Goal: Task Accomplishment & Management: Manage account settings

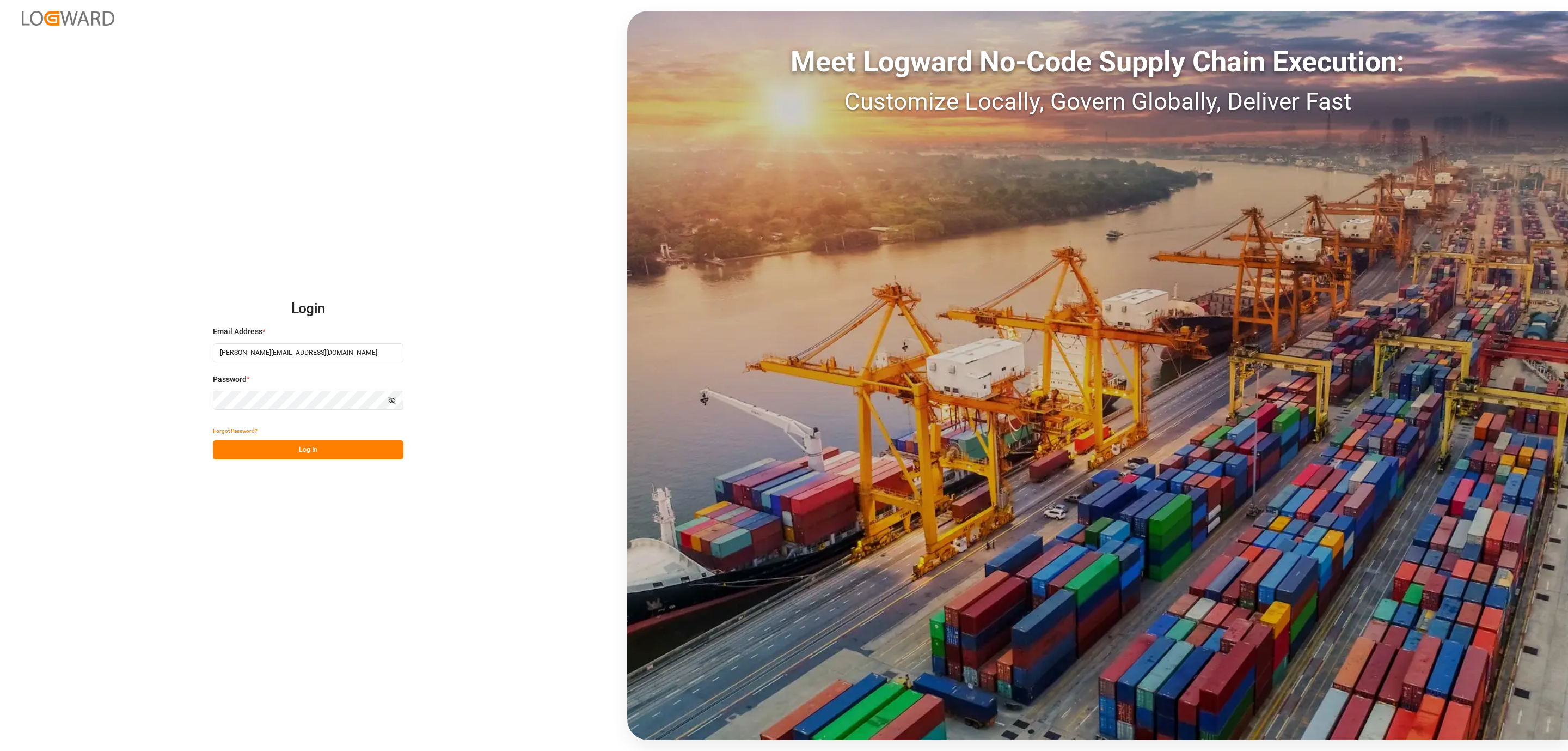
click at [381, 453] on button "Log In" at bounding box center [308, 450] width 191 height 19
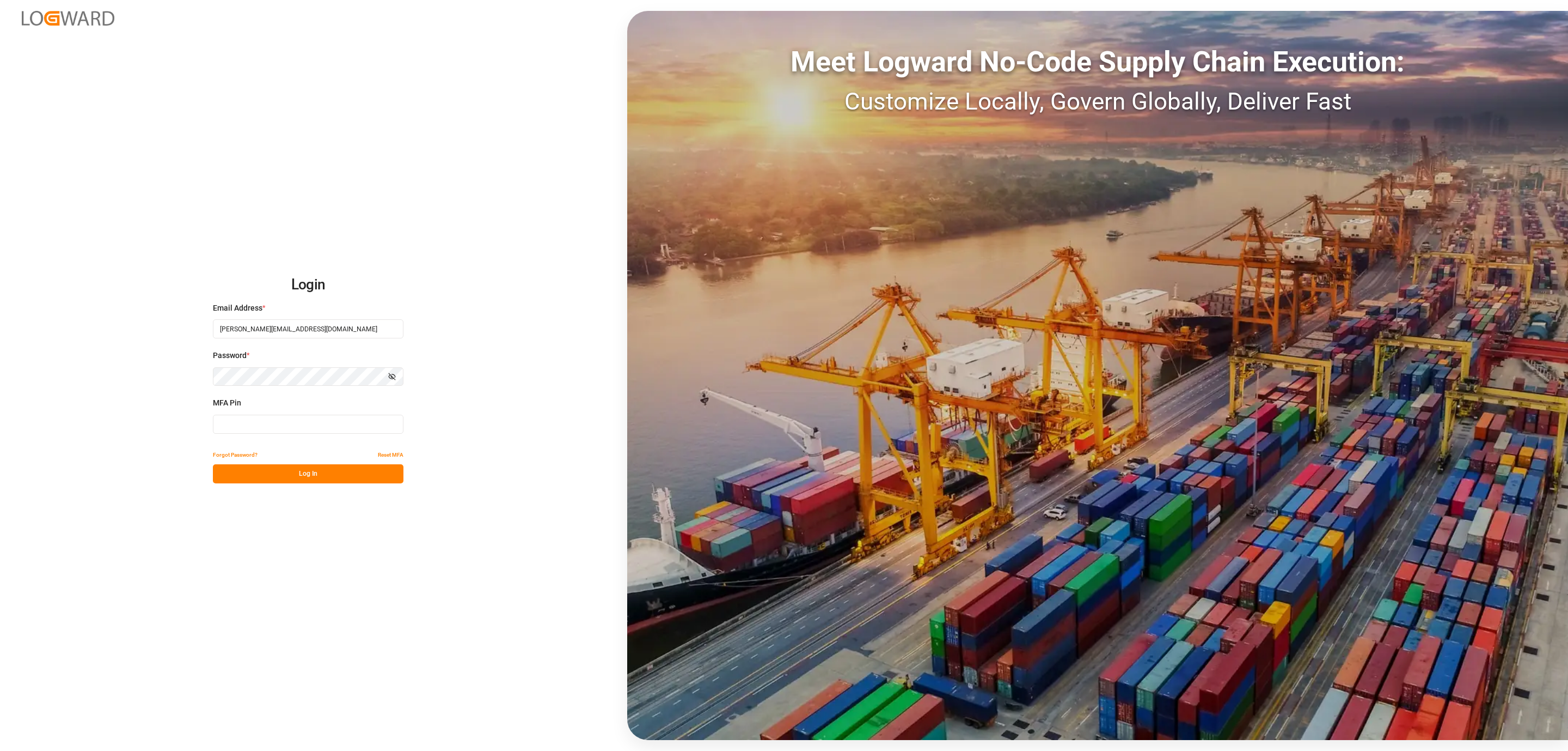
click at [257, 425] on input at bounding box center [308, 424] width 191 height 19
type input "051408"
click at [243, 478] on button "Log In" at bounding box center [308, 473] width 191 height 19
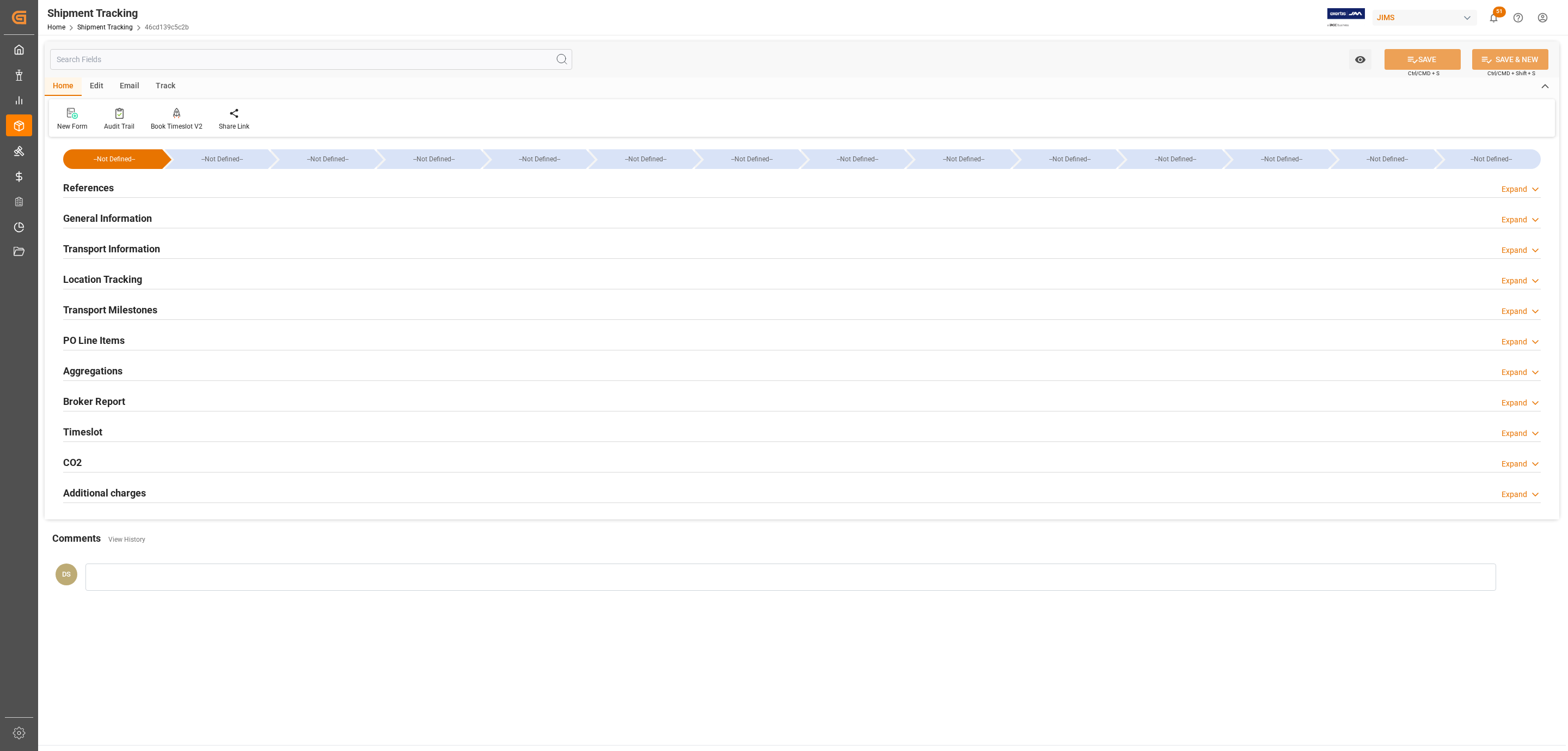
click at [141, 312] on h2 "Transport Milestones" at bounding box center [110, 309] width 94 height 15
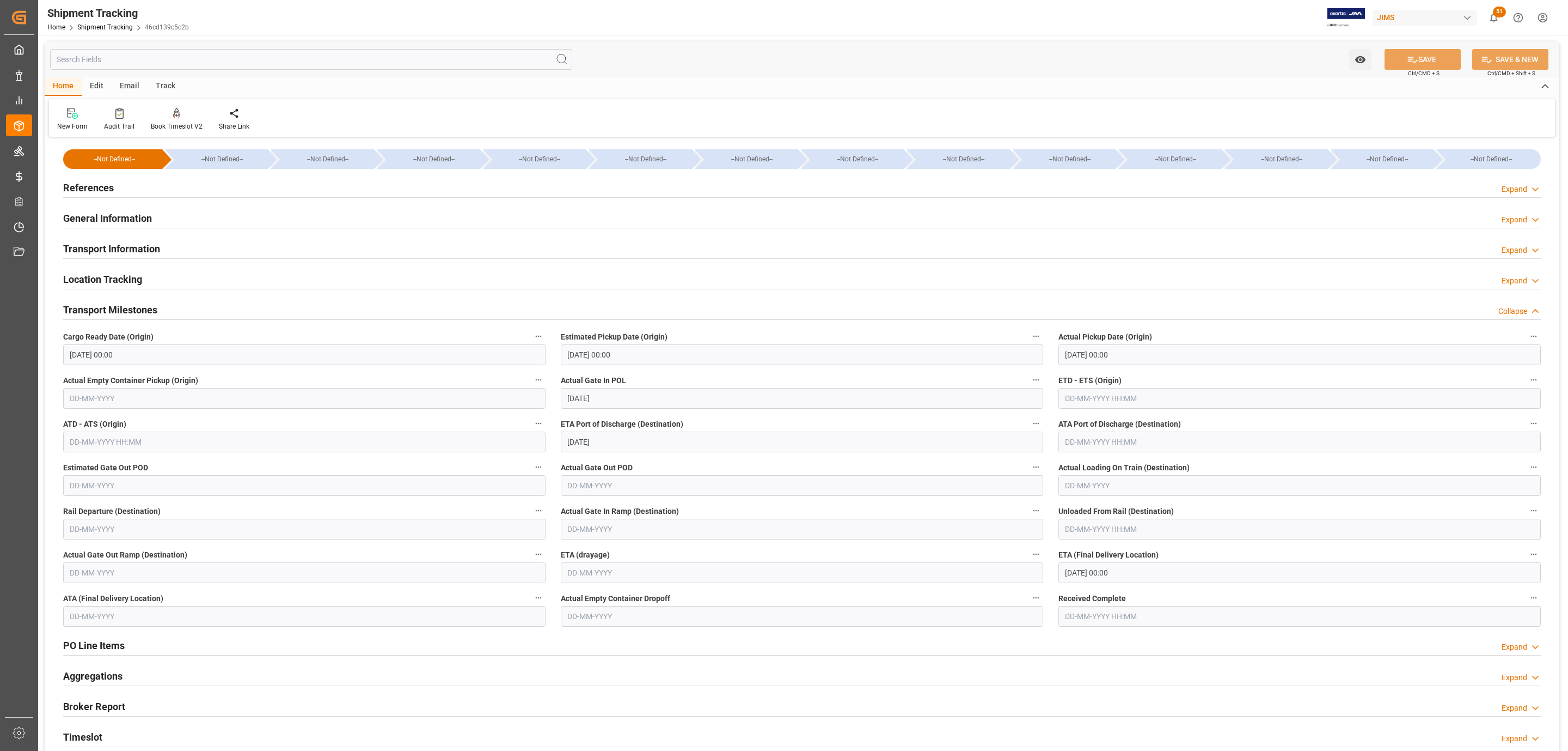
click at [111, 191] on h2 "References" at bounding box center [88, 188] width 51 height 15
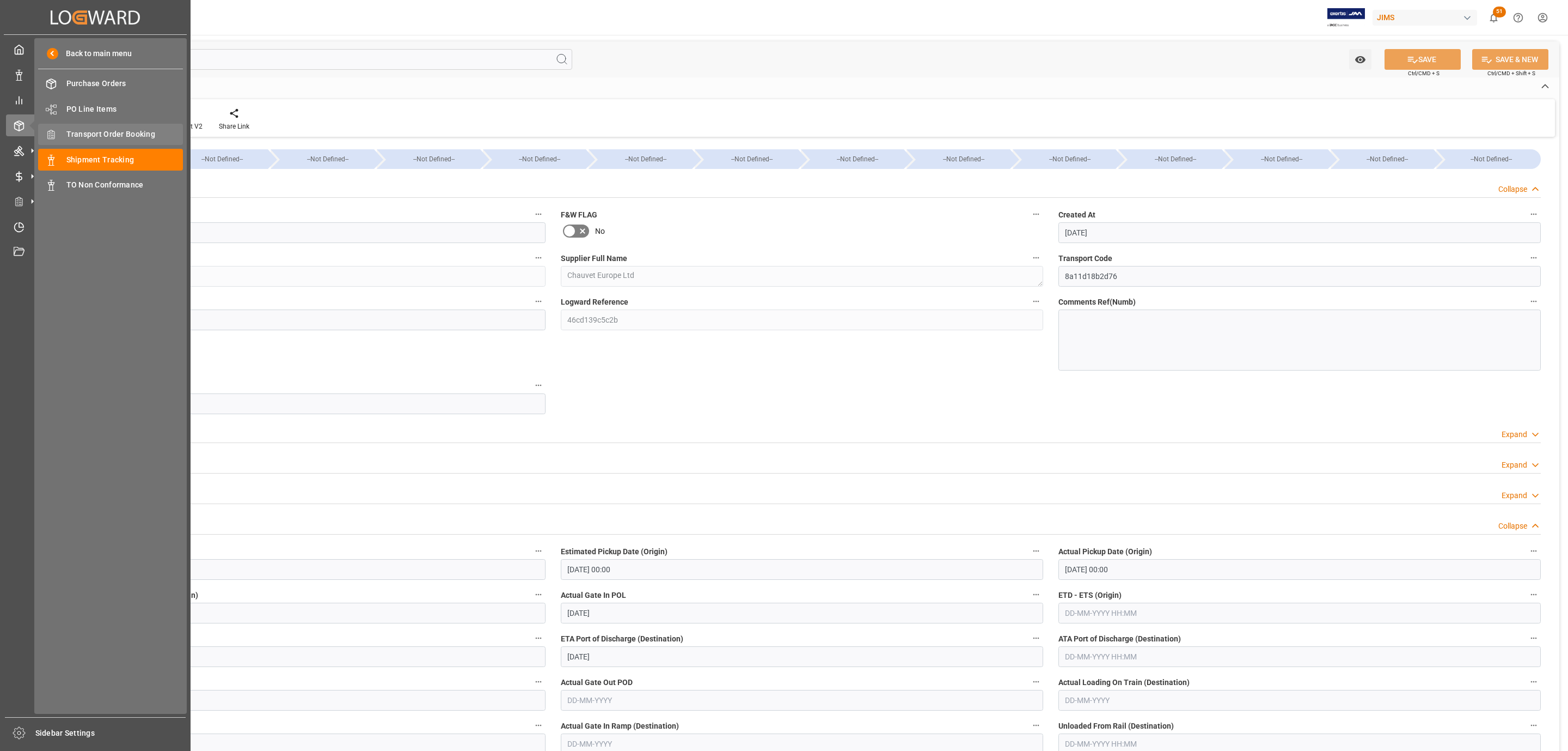
click at [131, 130] on span "Transport Order Booking" at bounding box center [125, 134] width 117 height 12
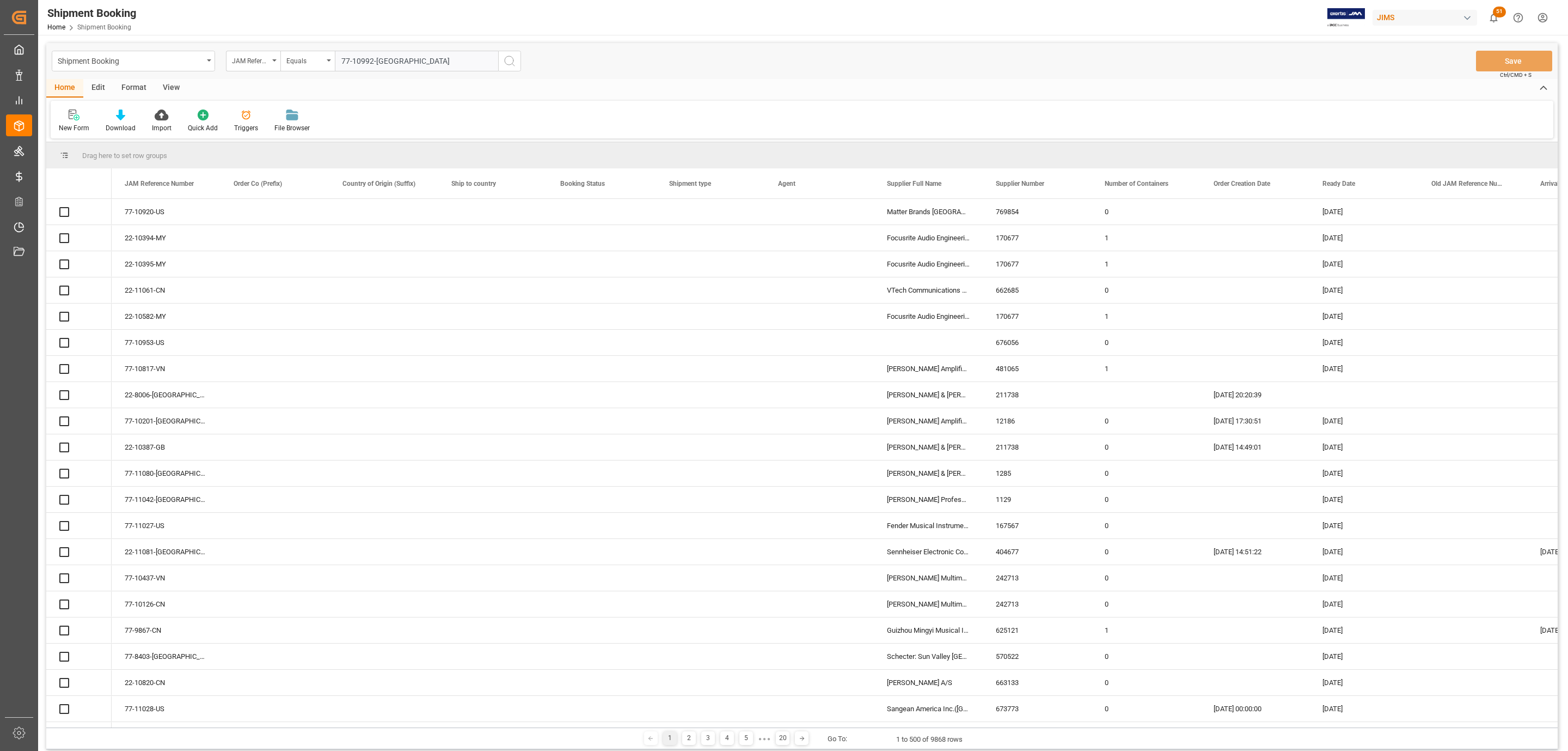
type input "77-10992-[GEOGRAPHIC_DATA]"
click at [510, 61] on icon "search button" at bounding box center [509, 60] width 13 height 13
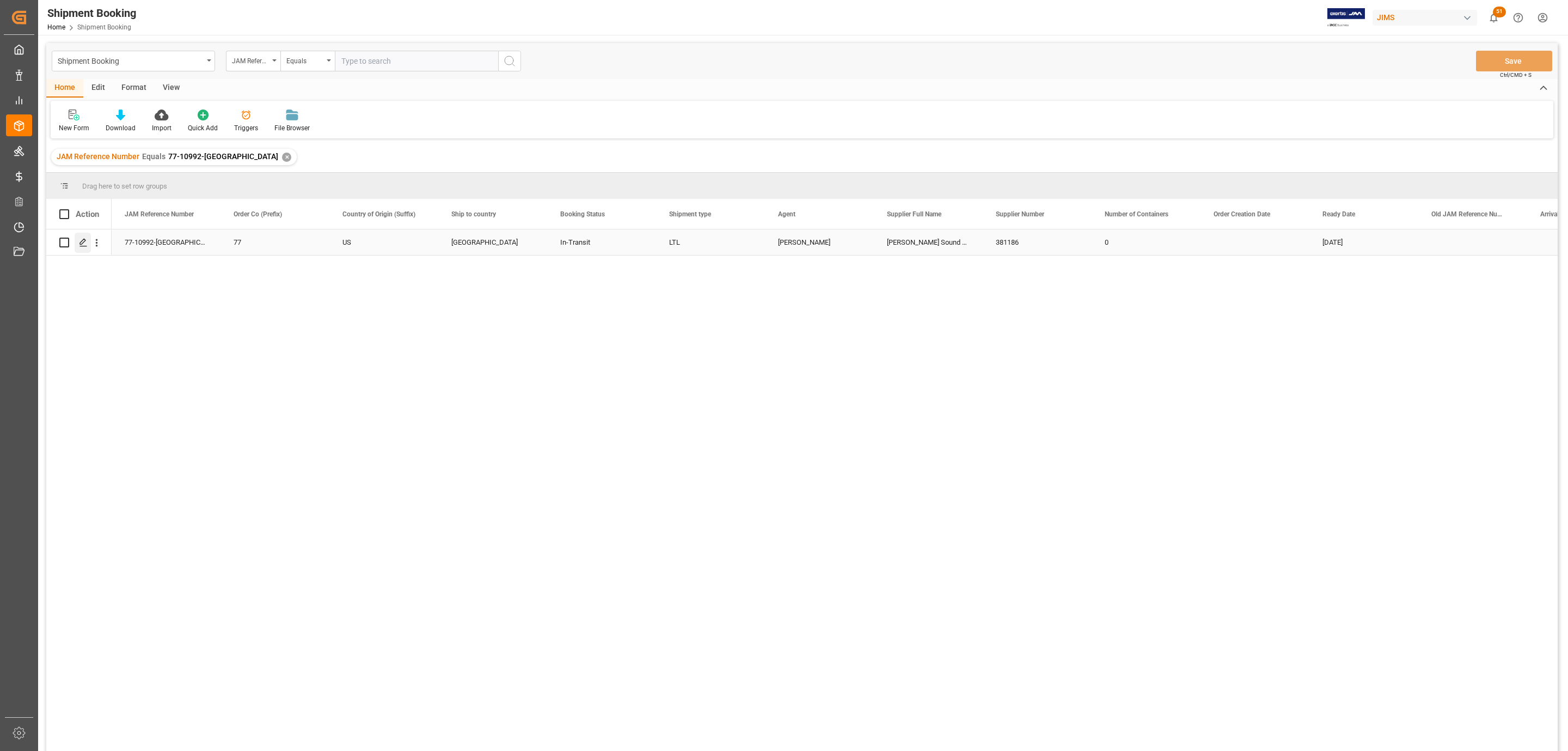
click at [79, 244] on icon "Press SPACE to select this row." at bounding box center [83, 242] width 9 height 9
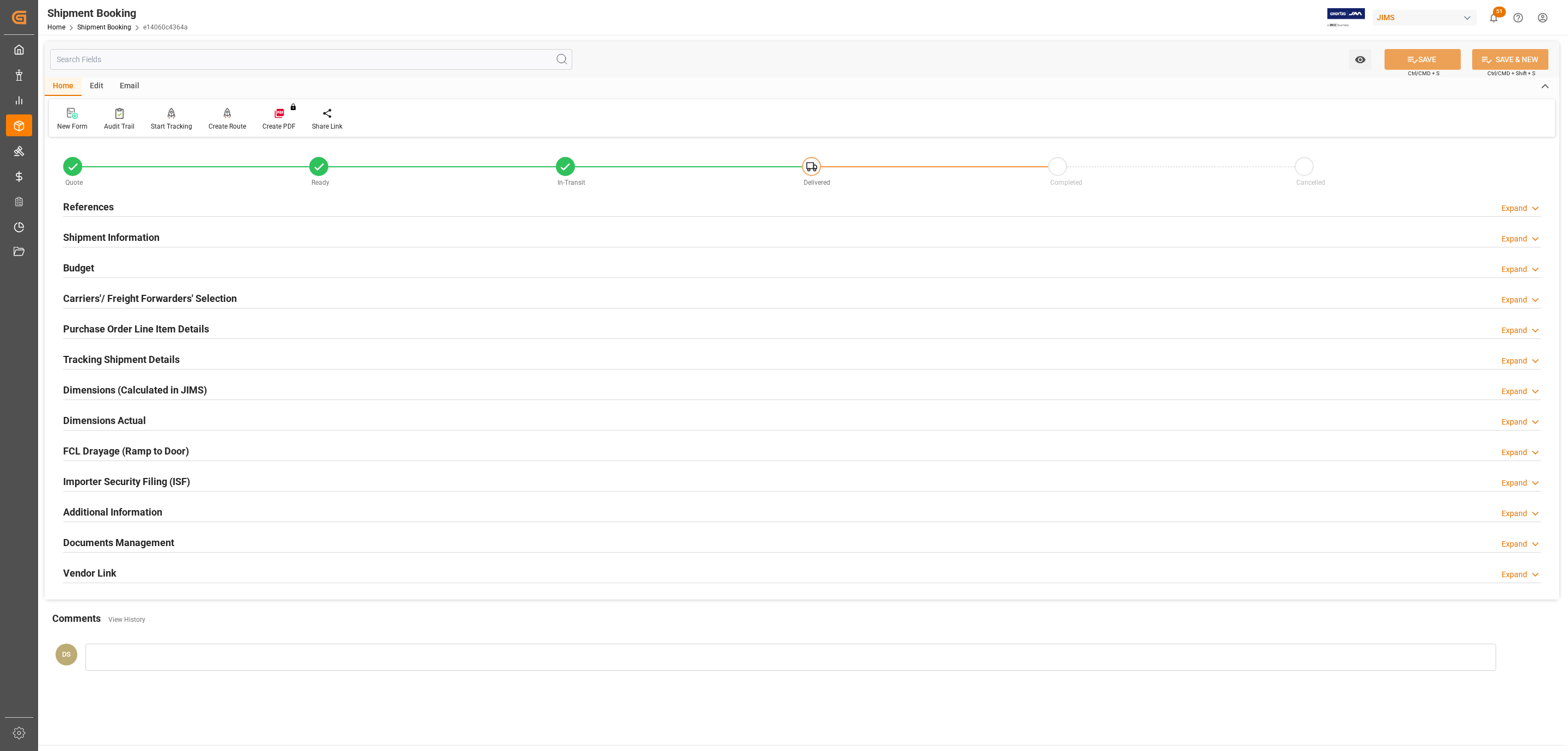
click at [114, 545] on h2 "Documents Management" at bounding box center [119, 542] width 111 height 15
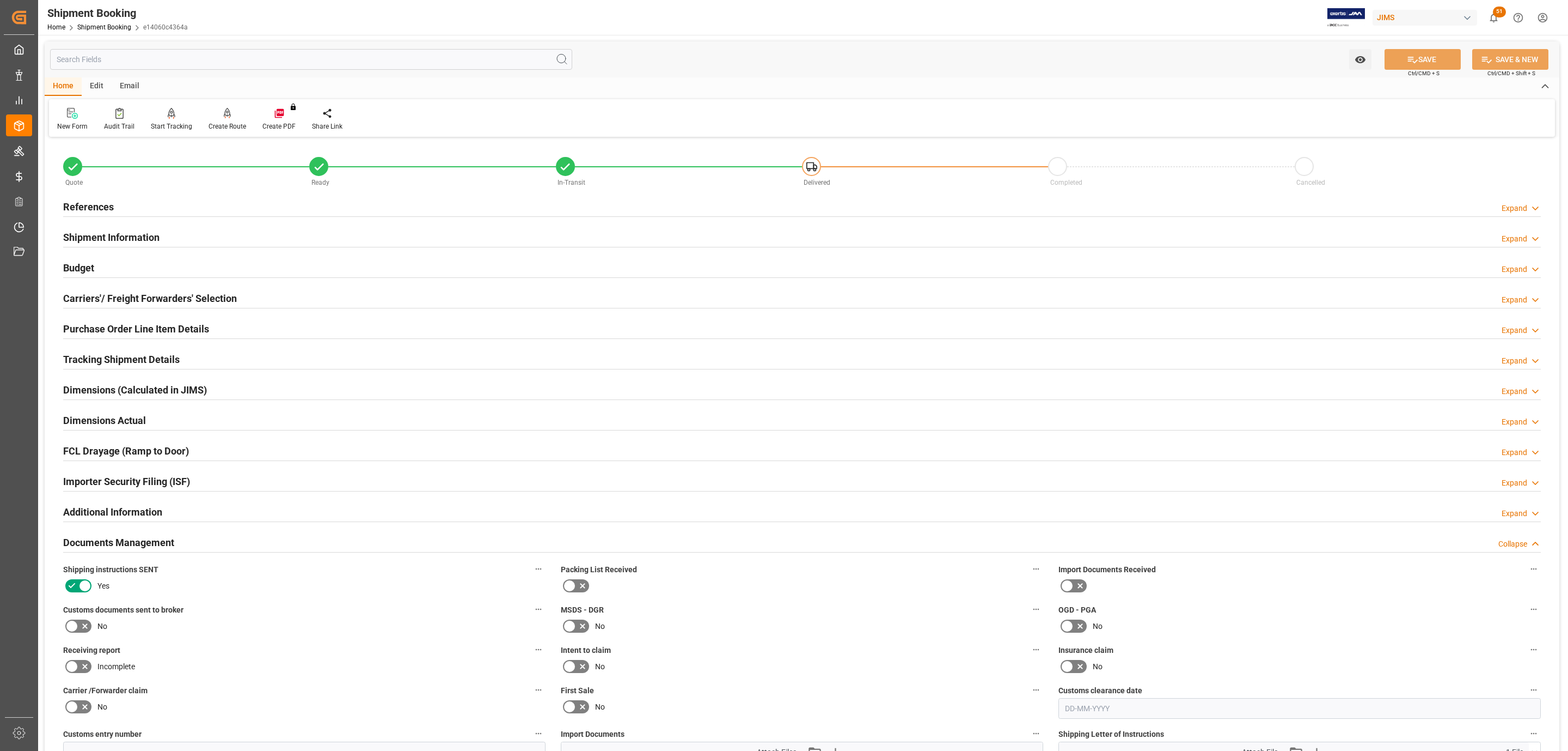
click at [74, 632] on icon at bounding box center [71, 626] width 13 height 13
click at [0, 0] on input "checkbox" at bounding box center [0, 0] width 0 height 0
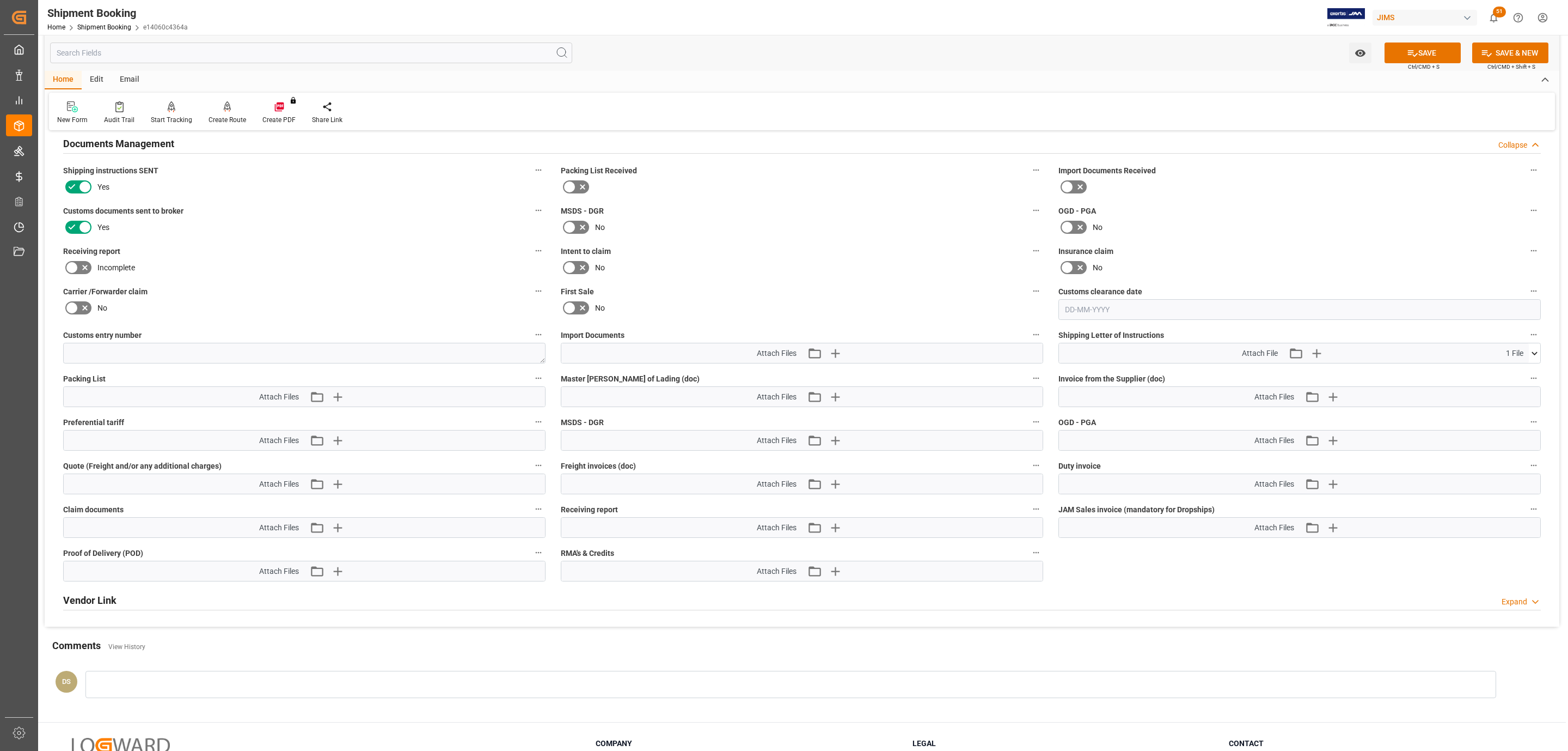
scroll to position [409, 0]
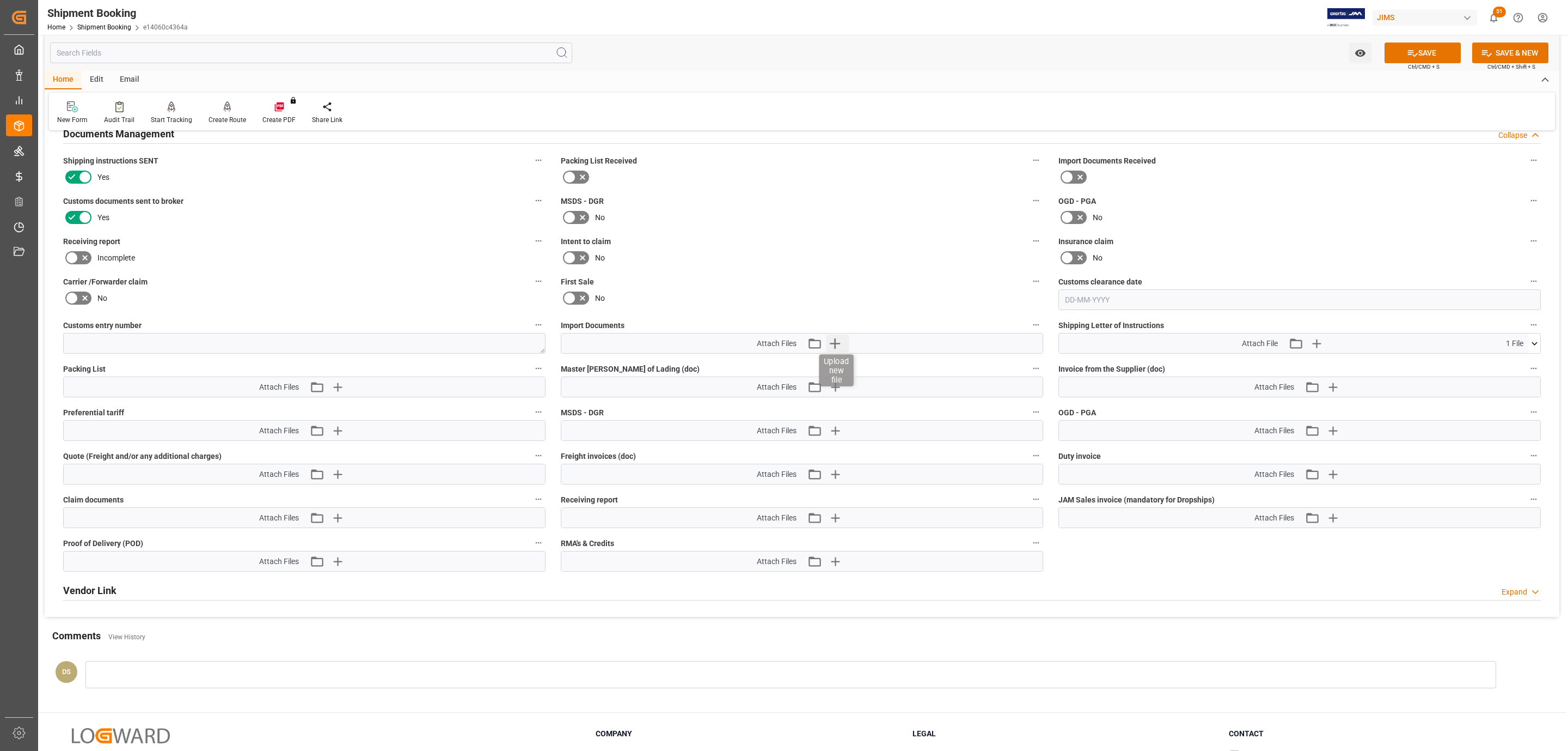
click at [835, 348] on icon "button" at bounding box center [835, 343] width 10 height 10
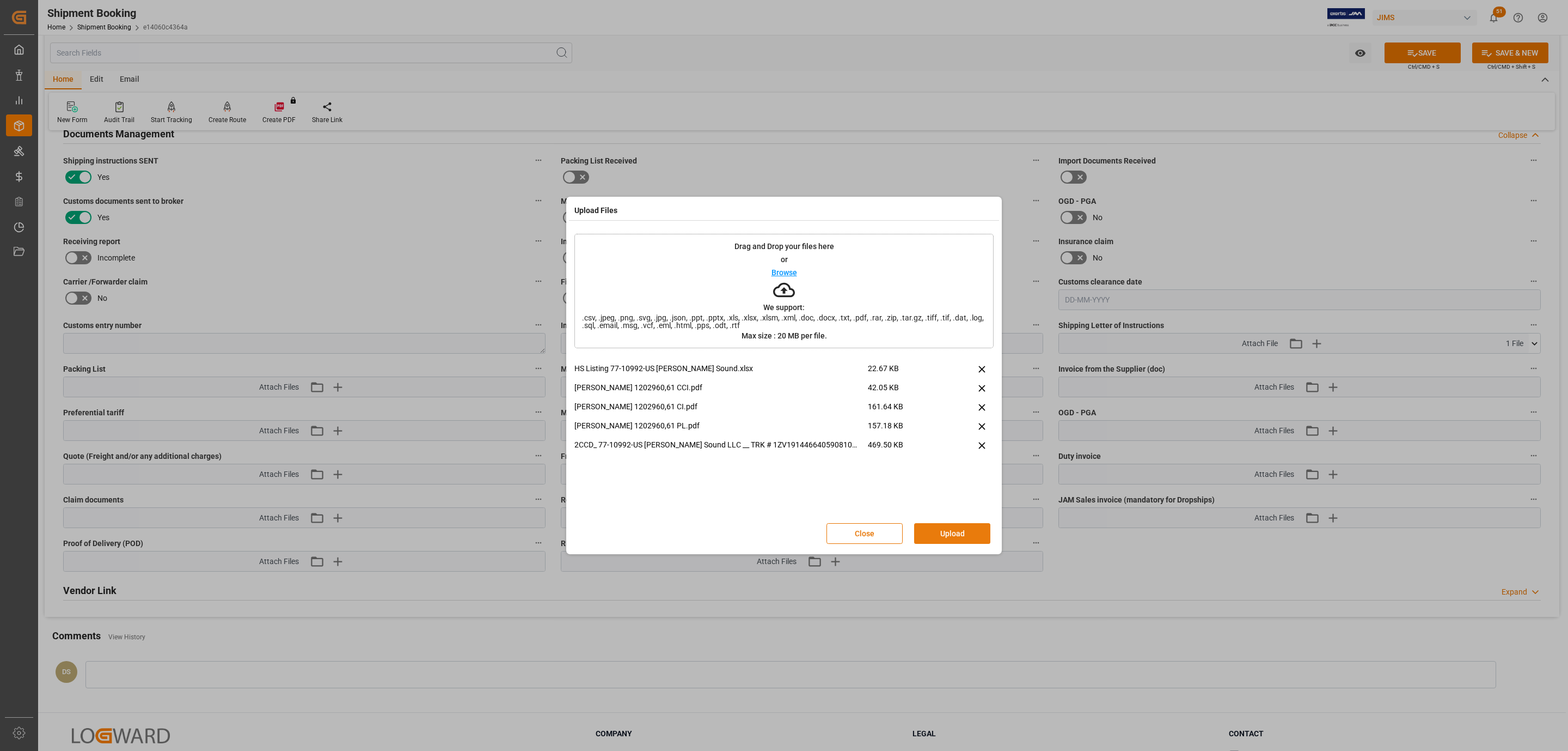
click at [946, 529] on button "Upload" at bounding box center [952, 534] width 76 height 21
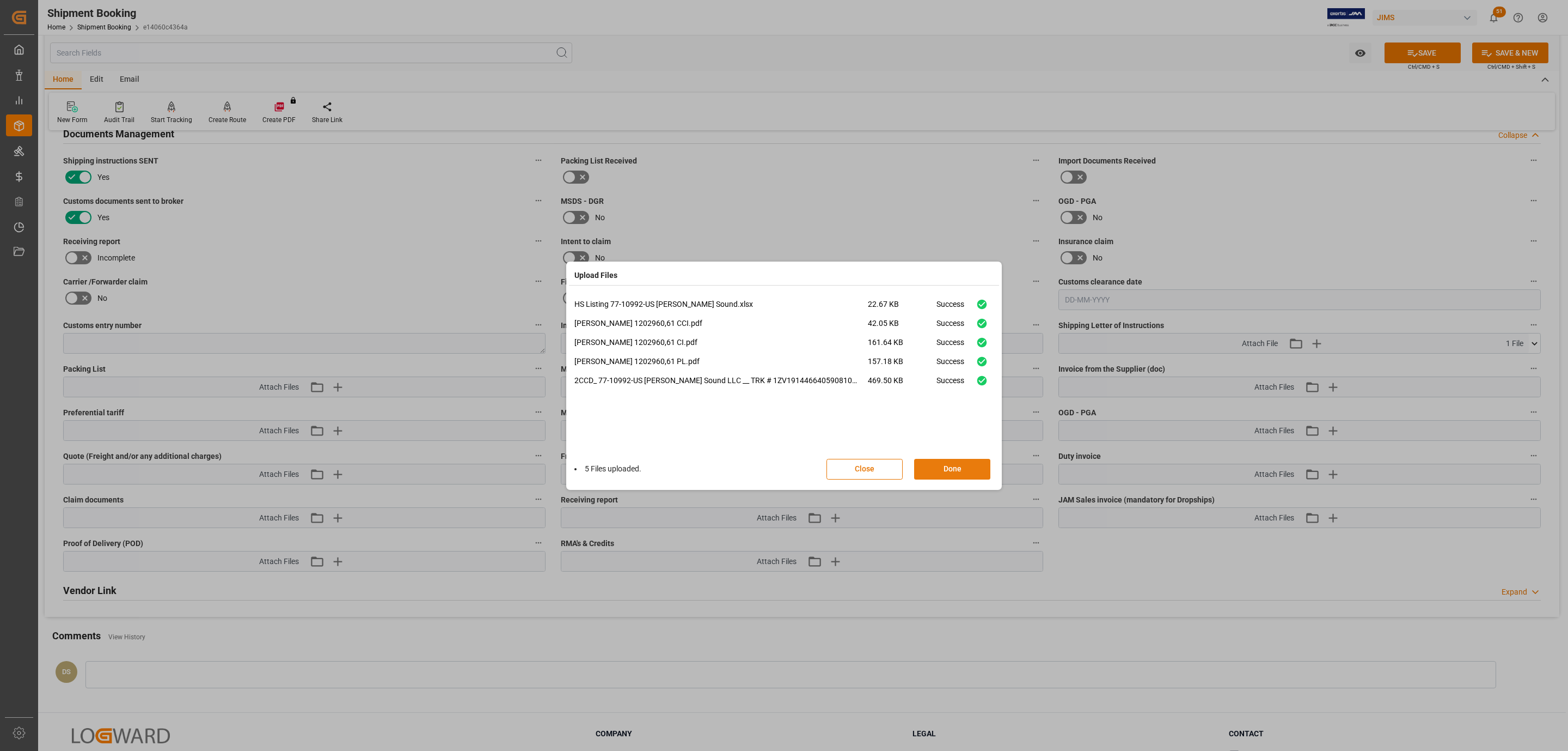
click at [934, 468] on button "Done" at bounding box center [952, 469] width 76 height 21
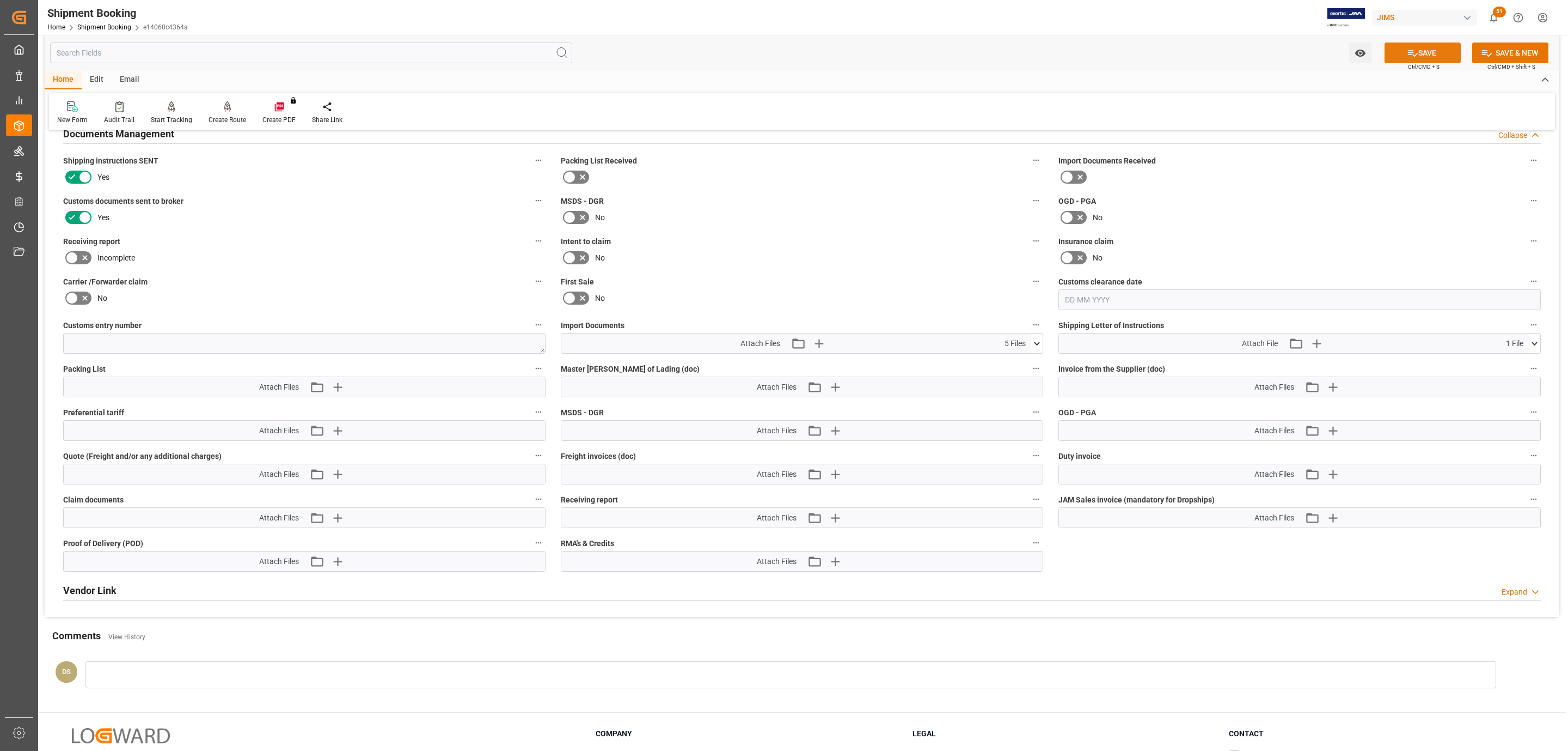
click at [1401, 52] on button "SAVE" at bounding box center [1423, 53] width 76 height 21
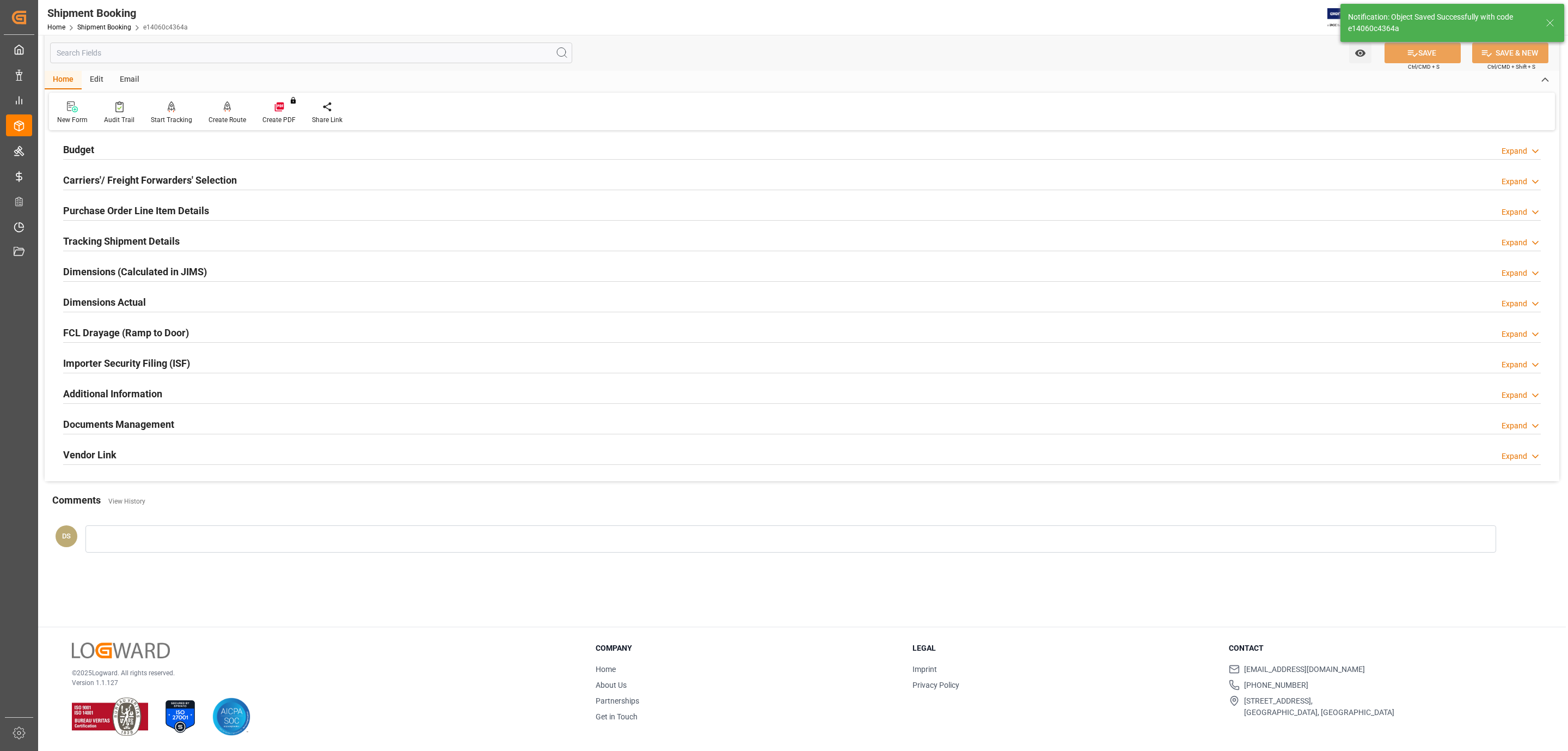
scroll to position [118, 0]
click at [79, 177] on h2 "Carriers'/ Freight Forwarders' Selection" at bounding box center [150, 180] width 173 height 15
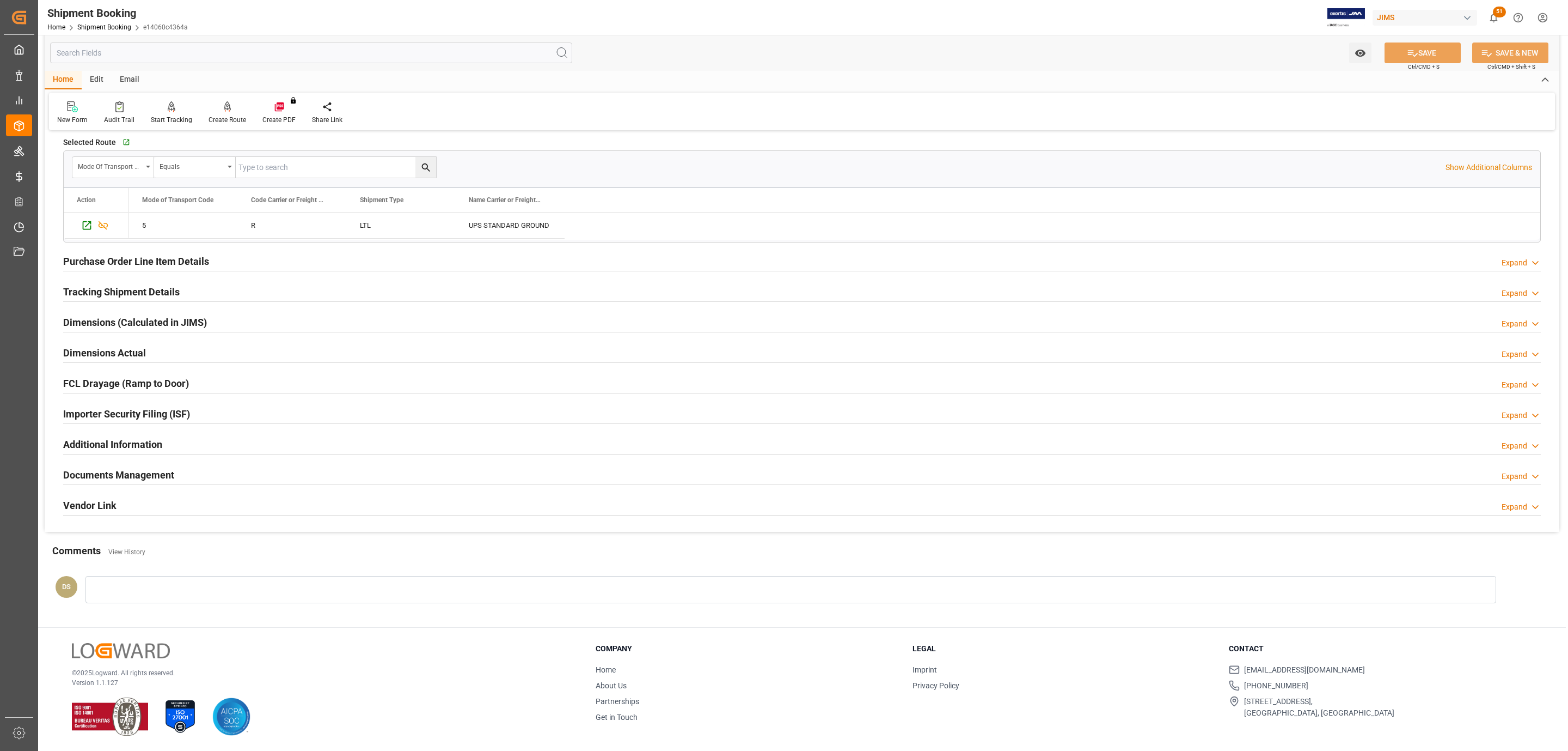
scroll to position [18, 0]
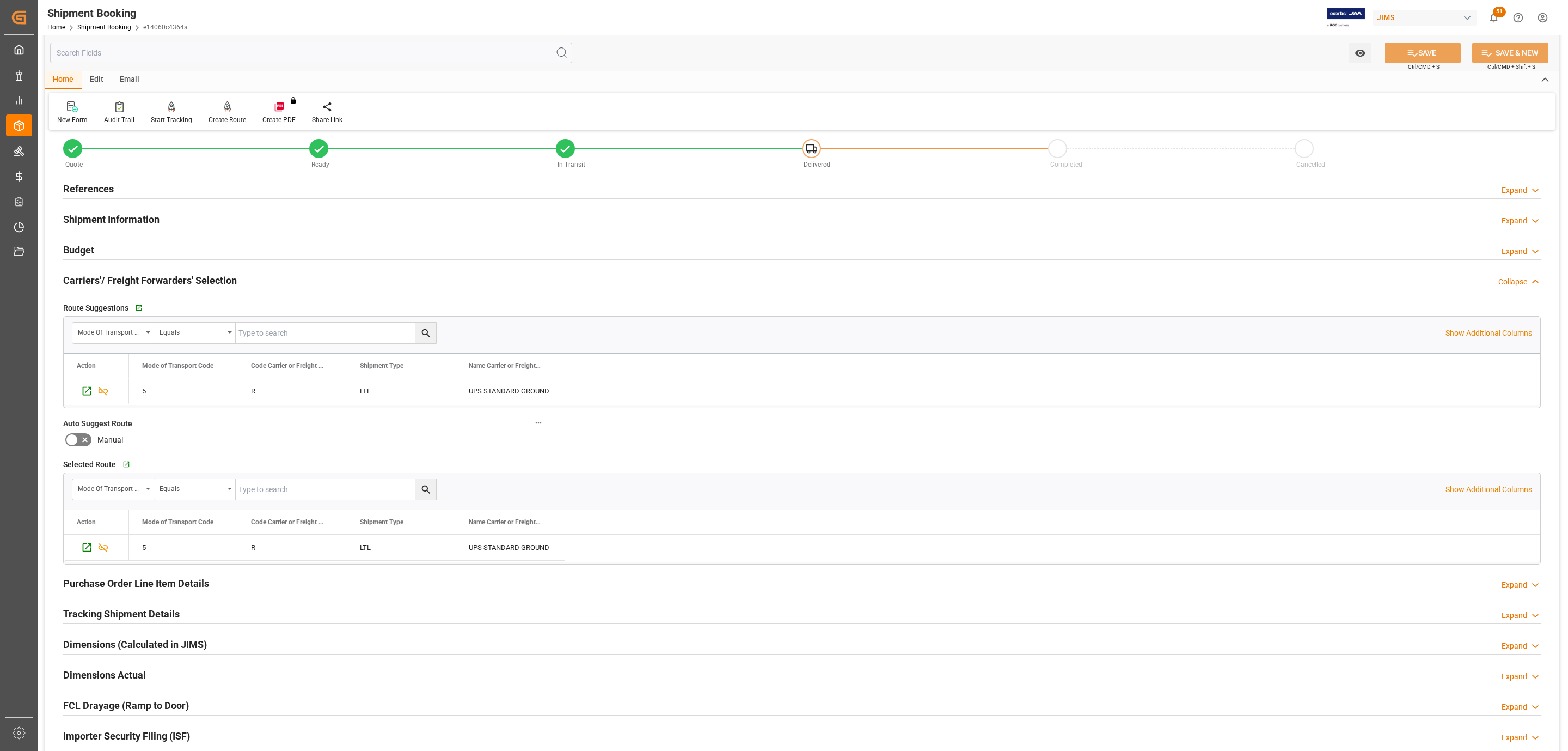
click at [131, 276] on h2 "Carriers'/ Freight Forwarders' Selection" at bounding box center [150, 280] width 173 height 15
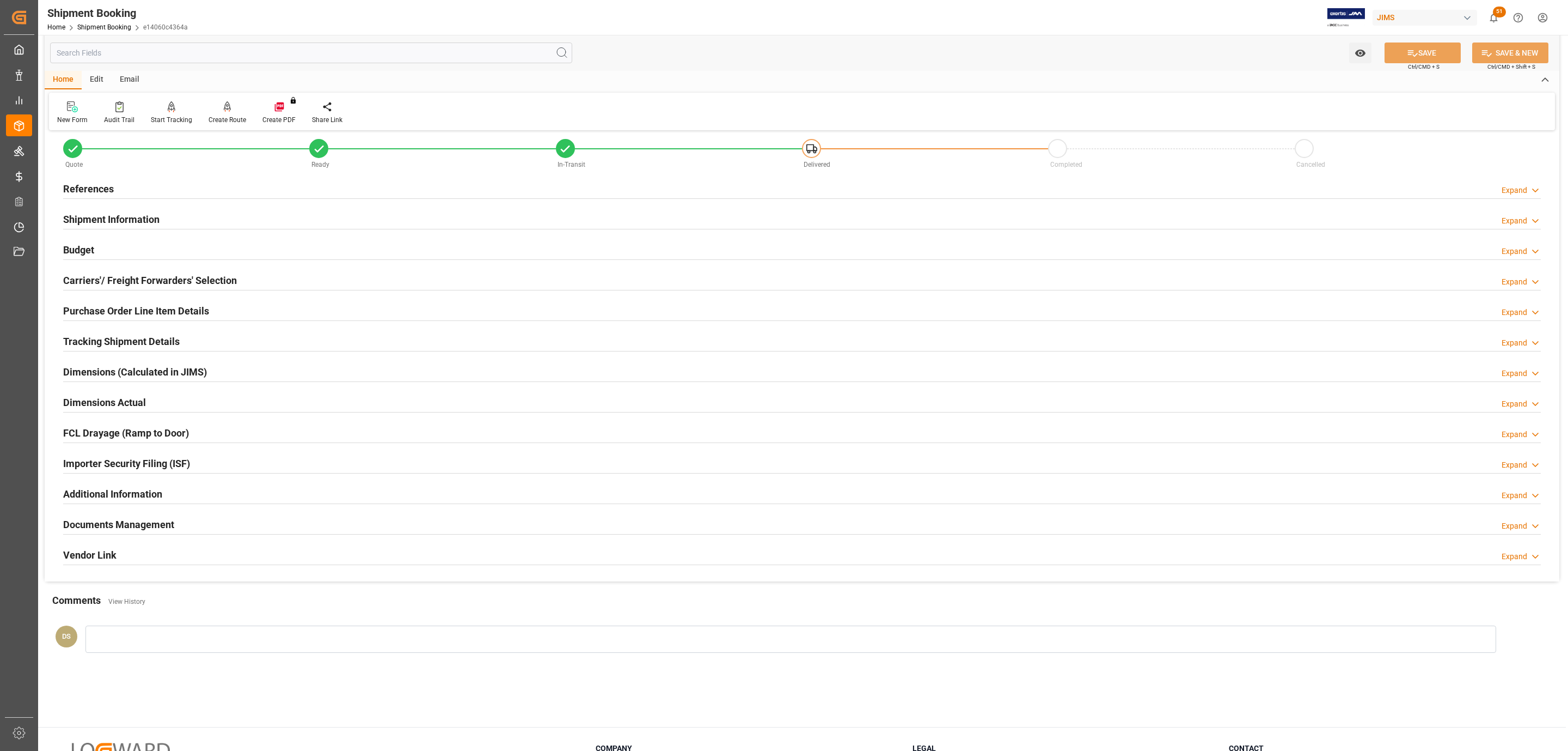
click at [92, 250] on h2 "Budget" at bounding box center [79, 250] width 31 height 15
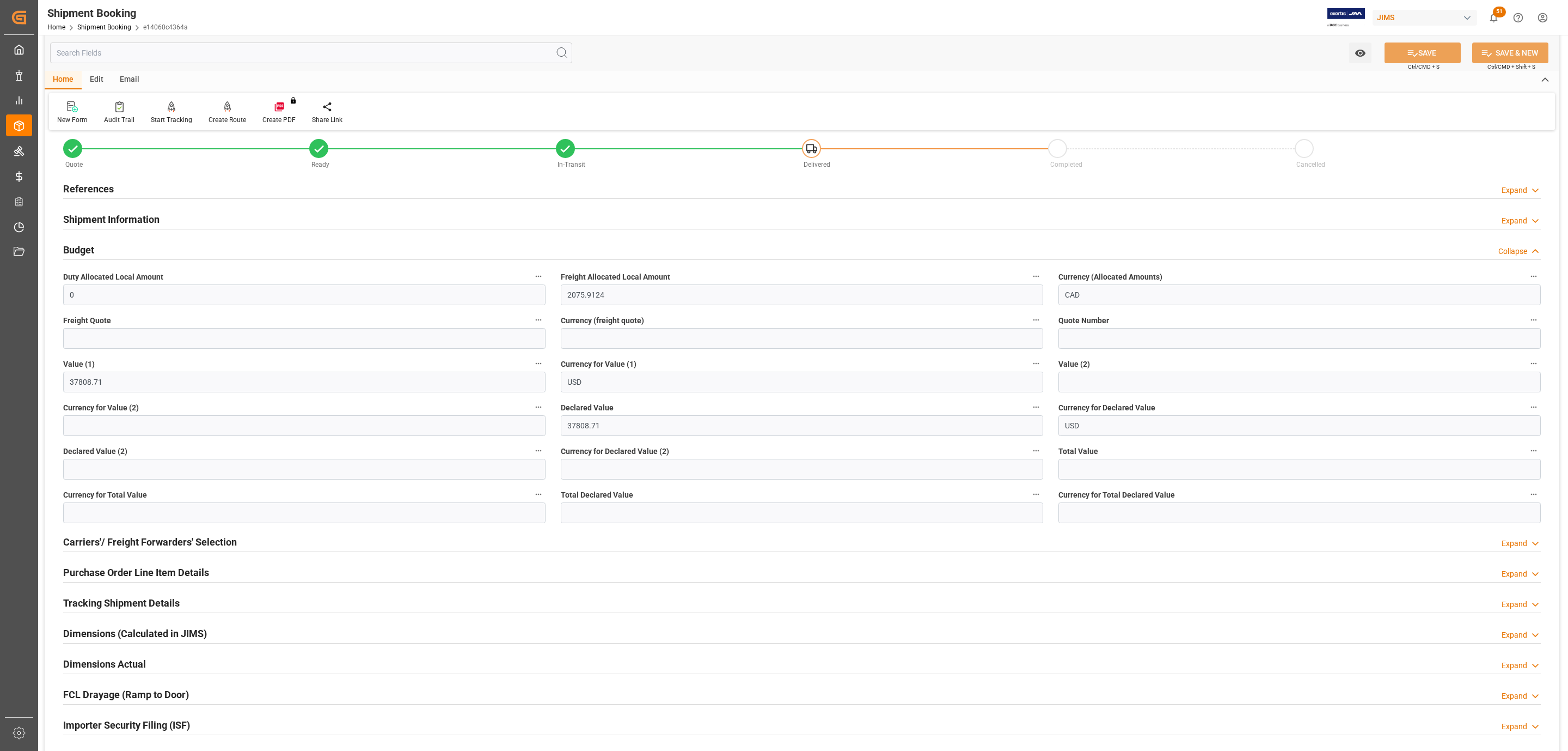
click at [98, 216] on h2 "Shipment Information" at bounding box center [111, 219] width 96 height 15
